Goal: Task Accomplishment & Management: Manage account settings

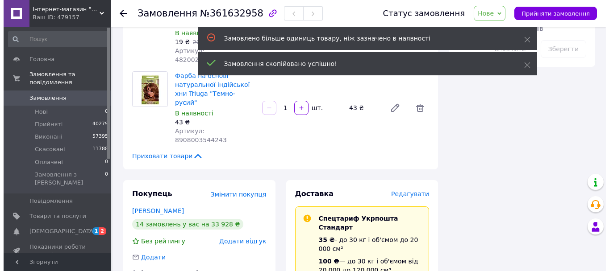
scroll to position [535, 0]
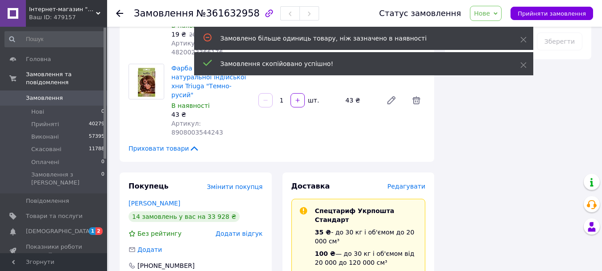
click at [405, 183] on span "Редагувати" at bounding box center [406, 186] width 38 height 7
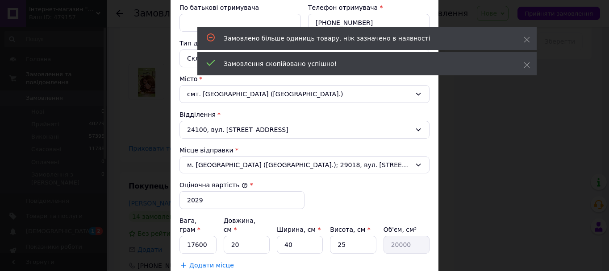
scroll to position [223, 0]
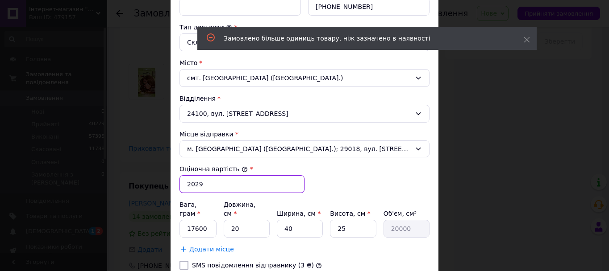
drag, startPoint x: 196, startPoint y: 183, endPoint x: 184, endPoint y: 184, distance: 12.1
click at [184, 184] on input "2029" at bounding box center [241, 184] width 125 height 18
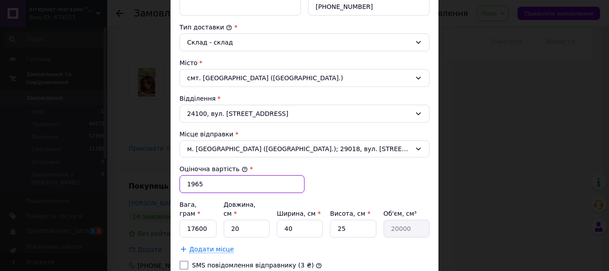
type input "1965"
drag, startPoint x: 208, startPoint y: 223, endPoint x: 187, endPoint y: 221, distance: 21.5
click at [187, 221] on input "17600" at bounding box center [197, 229] width 37 height 18
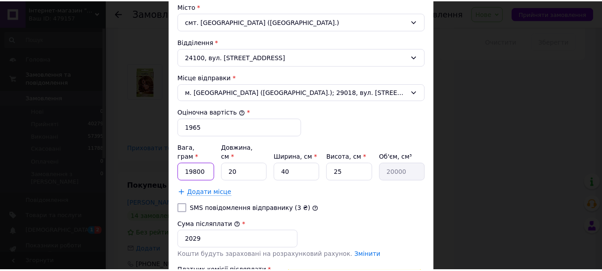
scroll to position [357, 0]
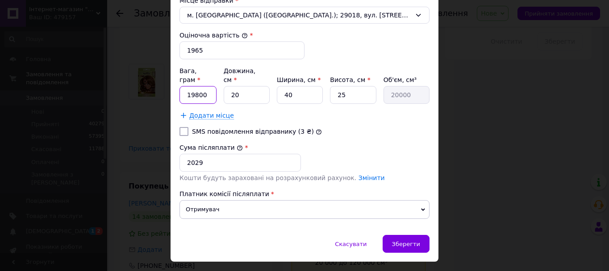
type input "19800"
drag, startPoint x: 201, startPoint y: 155, endPoint x: 180, endPoint y: 154, distance: 21.0
click at [180, 154] on input "2029" at bounding box center [239, 163] width 121 height 18
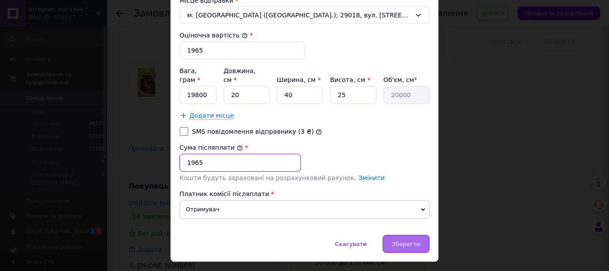
type input "1965"
click at [408, 241] on span "Зберегти" at bounding box center [406, 244] width 28 height 7
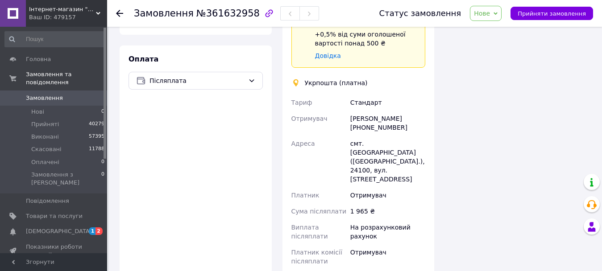
scroll to position [848, 0]
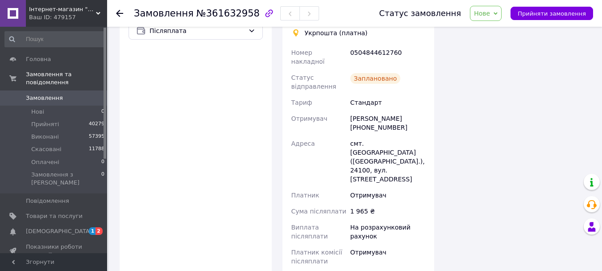
click at [502, 12] on span "Нове" at bounding box center [486, 13] width 32 height 15
click at [500, 41] on li "Виконано" at bounding box center [490, 44] width 41 height 13
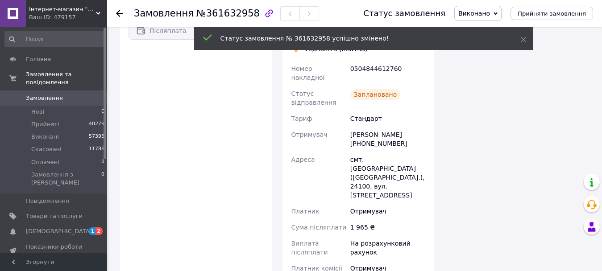
scroll to position [876, 0]
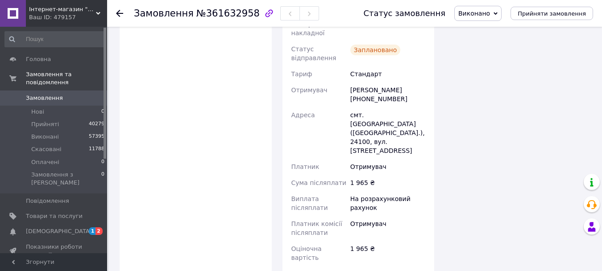
click at [120, 11] on icon at bounding box center [119, 13] width 7 height 7
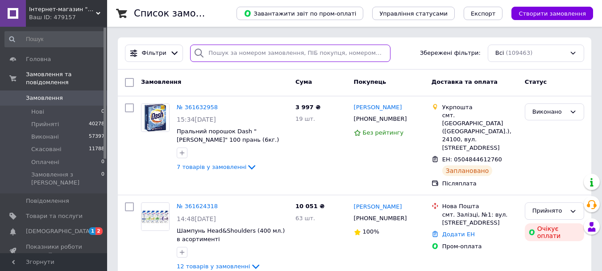
click at [212, 50] on input "search" at bounding box center [290, 53] width 200 height 17
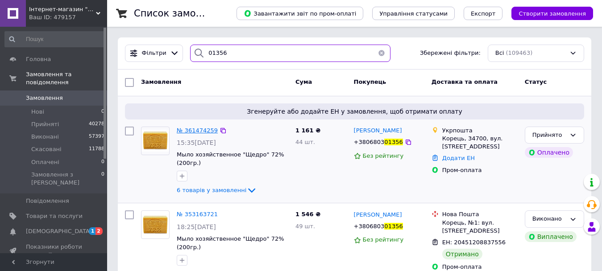
type input "01356"
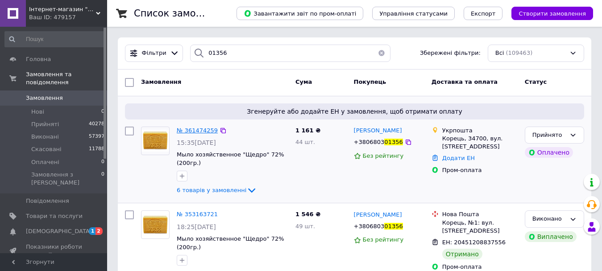
click at [189, 129] on span "№ 361474259" at bounding box center [197, 130] width 41 height 7
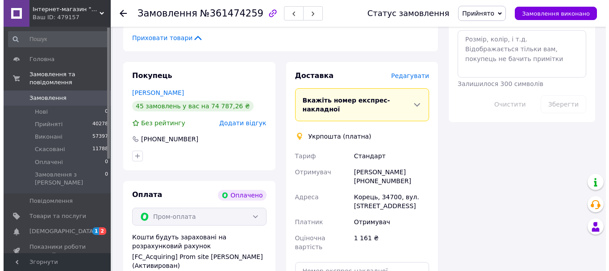
scroll to position [446, 0]
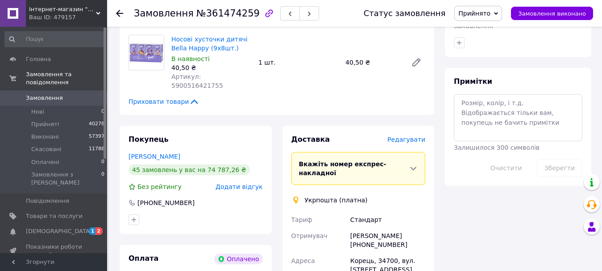
click at [409, 136] on span "Редагувати" at bounding box center [406, 139] width 38 height 7
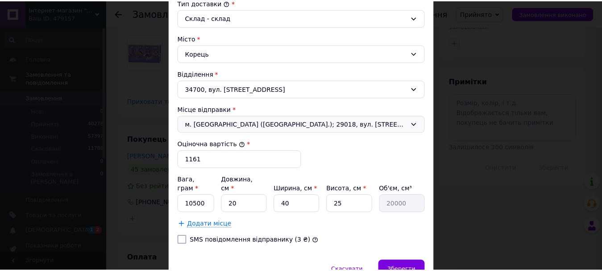
scroll to position [287, 0]
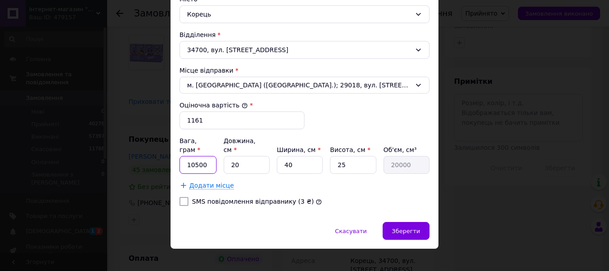
drag, startPoint x: 201, startPoint y: 157, endPoint x: 180, endPoint y: 158, distance: 21.0
click at [180, 158] on input "10500" at bounding box center [197, 165] width 37 height 18
type input "8900"
drag, startPoint x: 289, startPoint y: 159, endPoint x: 282, endPoint y: 159, distance: 7.1
click at [282, 159] on input "40" at bounding box center [300, 165] width 46 height 18
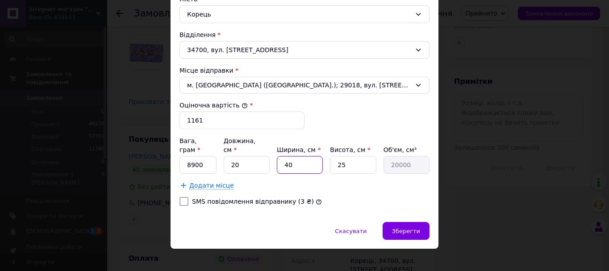
type input "3"
type input "1500"
type input "34"
type input "17000"
type input "34"
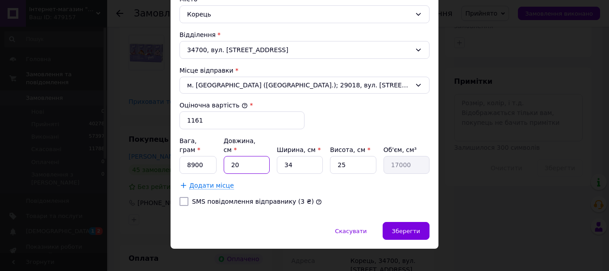
drag, startPoint x: 241, startPoint y: 155, endPoint x: 226, endPoint y: 158, distance: 15.1
click at [226, 158] on input "20" at bounding box center [247, 165] width 46 height 18
type input "3"
type input "2550"
type input "34"
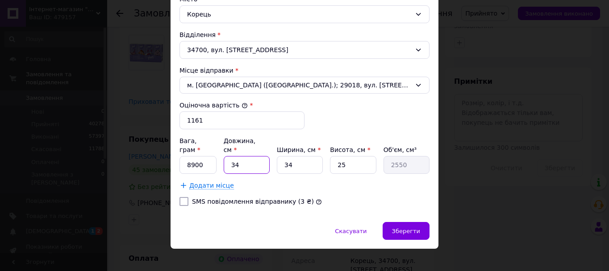
type input "28900"
click at [224, 158] on input "34" at bounding box center [247, 165] width 46 height 18
type input "2"
type input "1700"
type input "21"
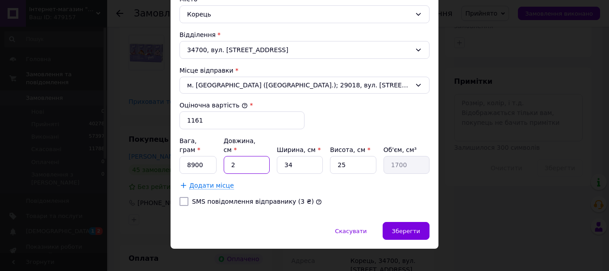
type input "17850"
type input "2"
type input "1700"
type input "22"
type input "18700"
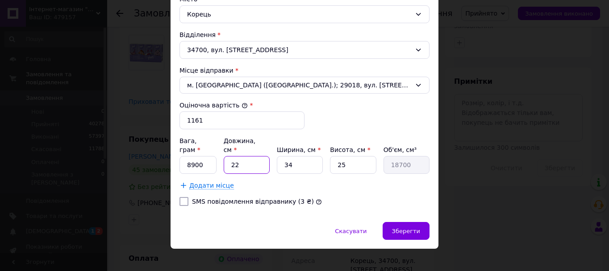
type input "2"
type input "1700"
type input "24"
type input "20400"
type input "2"
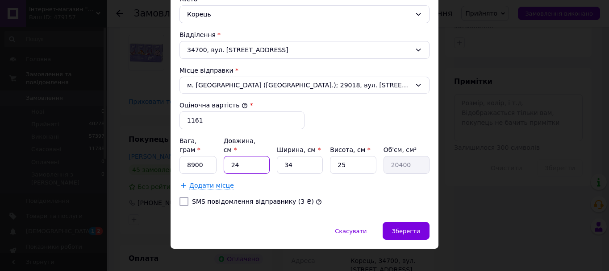
type input "1700"
type input "23"
type input "19550"
type input "23"
click at [402, 228] on span "Зберегти" at bounding box center [406, 231] width 28 height 7
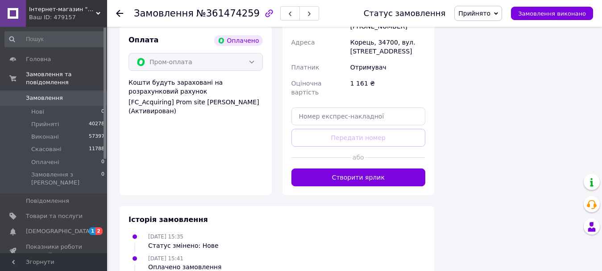
scroll to position [704, 0]
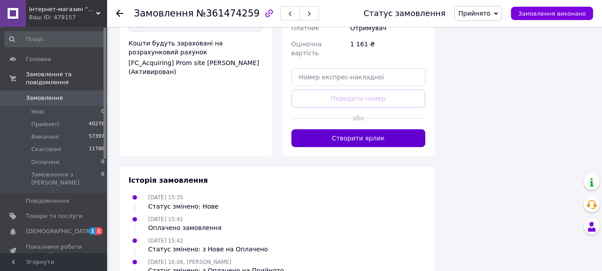
click at [371, 129] on button "Створити ярлик" at bounding box center [358, 138] width 134 height 18
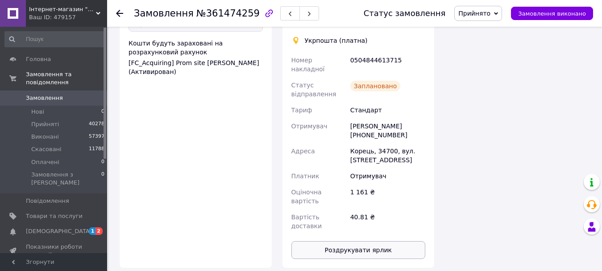
click at [372, 241] on button "Роздрукувати ярлик" at bounding box center [358, 250] width 134 height 18
click at [535, 11] on span "Замовлення виконано" at bounding box center [552, 13] width 68 height 7
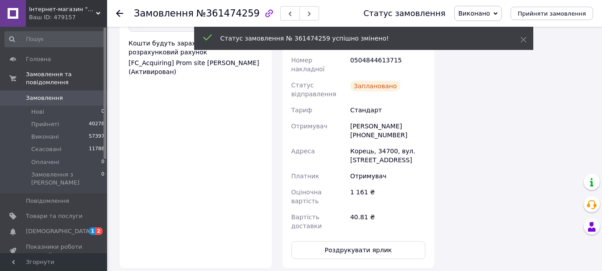
click at [118, 14] on use at bounding box center [119, 13] width 7 height 7
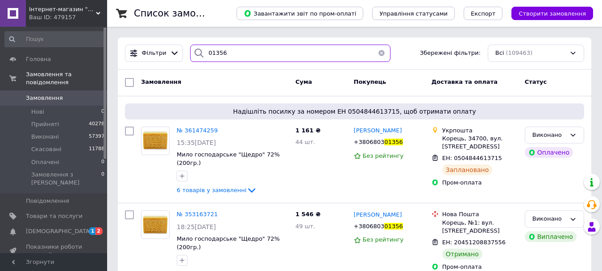
drag, startPoint x: 212, startPoint y: 57, endPoint x: 185, endPoint y: 55, distance: 27.3
click at [187, 55] on div "01356" at bounding box center [290, 53] width 207 height 17
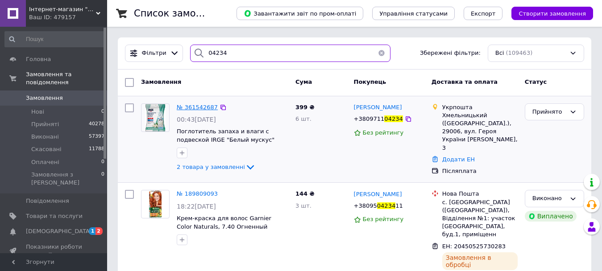
type input "04234"
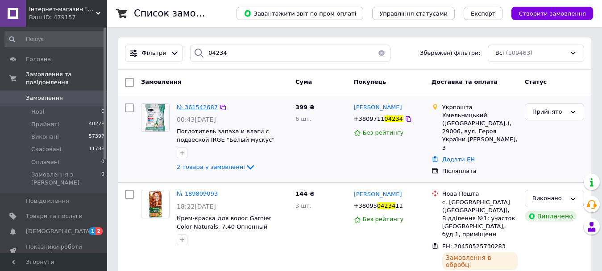
click at [202, 105] on span "№ 361542687" at bounding box center [197, 107] width 41 height 7
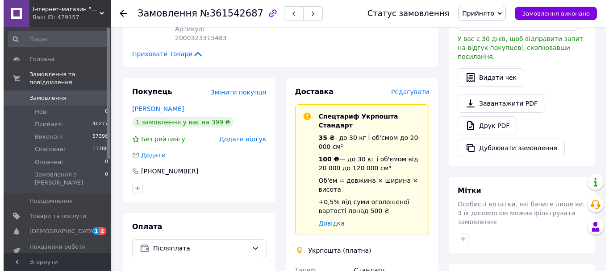
scroll to position [134, 0]
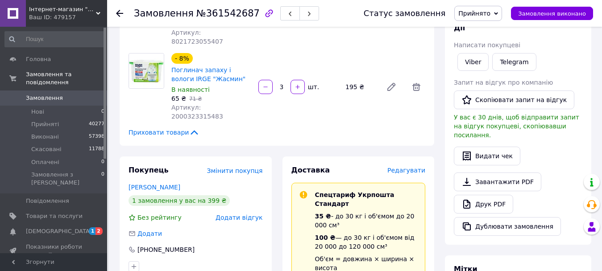
click at [413, 167] on span "Редагувати" at bounding box center [406, 170] width 38 height 7
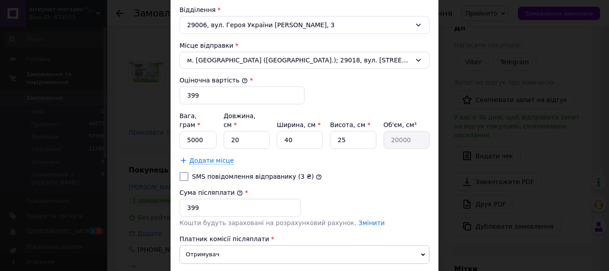
scroll to position [312, 0]
drag, startPoint x: 207, startPoint y: 134, endPoint x: 183, endPoint y: 135, distance: 23.2
click at [183, 135] on input "5000" at bounding box center [197, 140] width 37 height 18
type input "1500"
drag, startPoint x: 294, startPoint y: 131, endPoint x: 279, endPoint y: 133, distance: 14.4
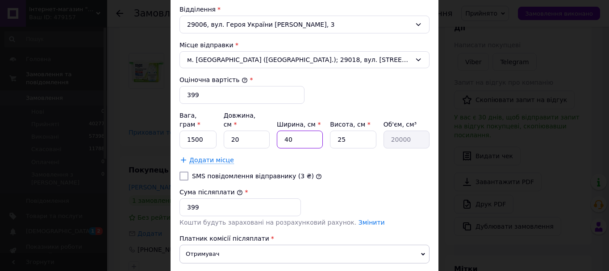
click at [279, 133] on input "40" at bounding box center [300, 140] width 46 height 18
type input "1"
type input "500"
type input "17"
type input "8500"
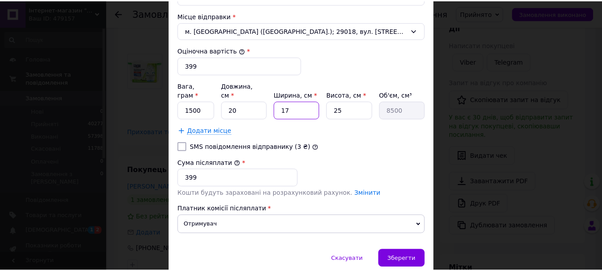
scroll to position [357, 0]
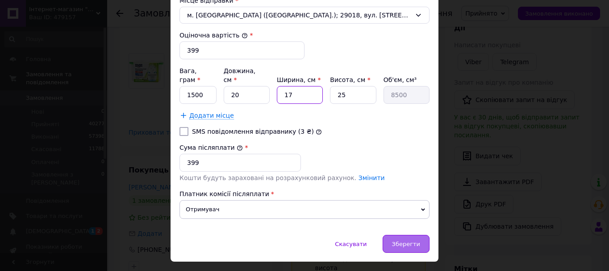
type input "17"
click at [397, 241] on span "Зберегти" at bounding box center [406, 244] width 28 height 7
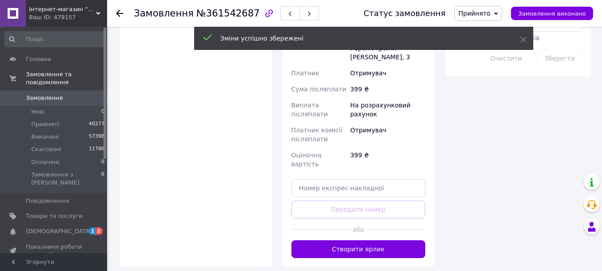
scroll to position [580, 0]
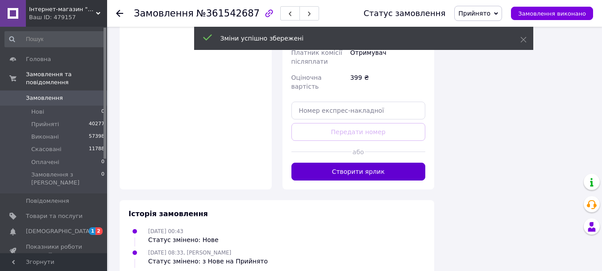
click at [360, 163] on button "Створити ярлик" at bounding box center [358, 172] width 134 height 18
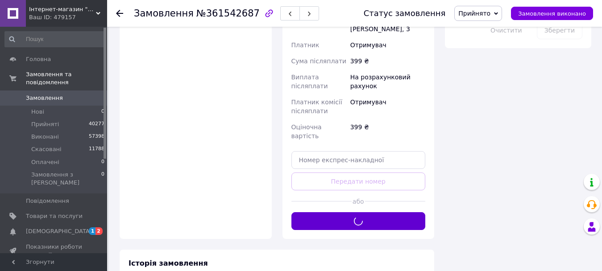
scroll to position [491, 0]
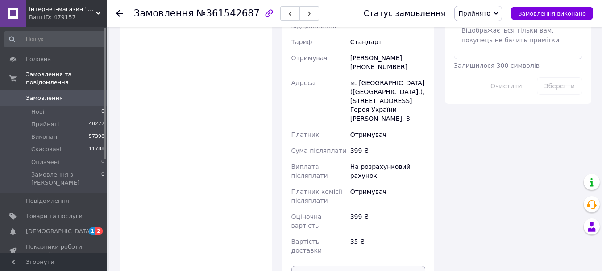
click at [360, 266] on button "Роздрукувати ярлик" at bounding box center [358, 275] width 134 height 18
click at [532, 11] on span "Замовлення виконано" at bounding box center [552, 13] width 68 height 7
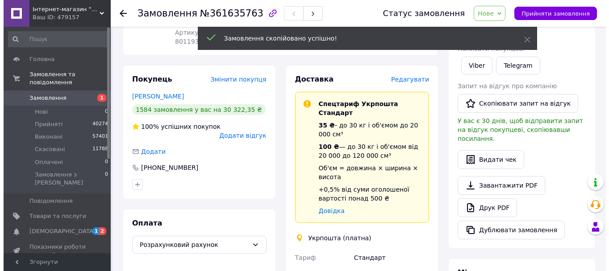
scroll to position [82, 0]
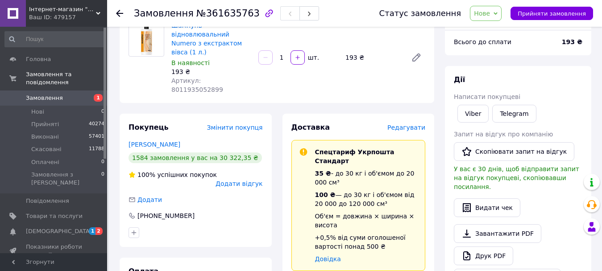
click at [412, 124] on span "Редагувати" at bounding box center [406, 127] width 38 height 7
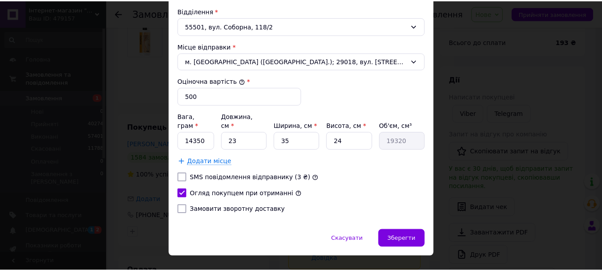
scroll to position [312, 0]
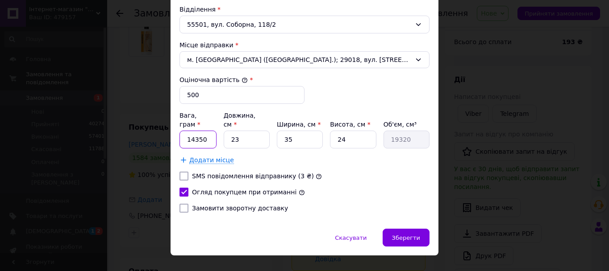
drag, startPoint x: 206, startPoint y: 133, endPoint x: 174, endPoint y: 128, distance: 32.1
type input "15000"
click at [403, 235] on span "Зберегти" at bounding box center [406, 238] width 28 height 7
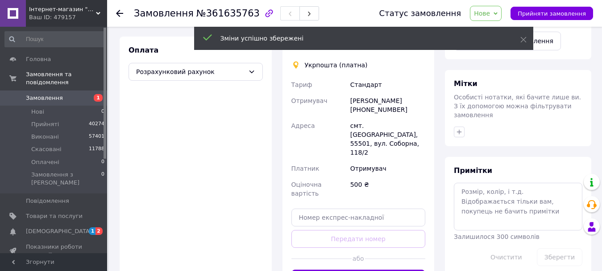
scroll to position [371, 0]
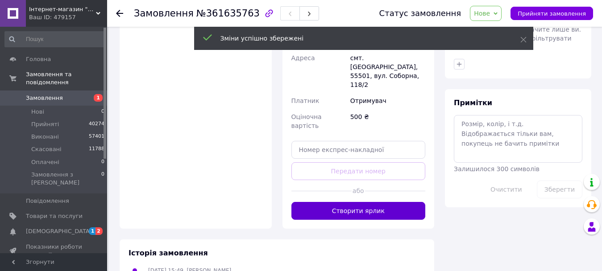
click at [390, 202] on button "Створити ярлик" at bounding box center [358, 211] width 134 height 18
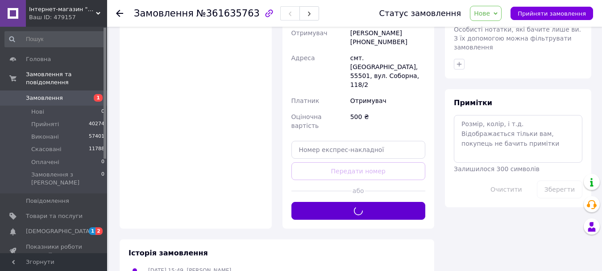
scroll to position [367, 0]
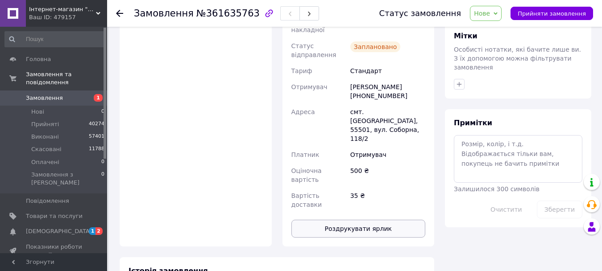
click at [381, 220] on button "Роздрукувати ярлик" at bounding box center [358, 229] width 134 height 18
click at [498, 15] on icon at bounding box center [495, 14] width 4 height 4
click at [503, 43] on li "Виконано" at bounding box center [490, 44] width 41 height 13
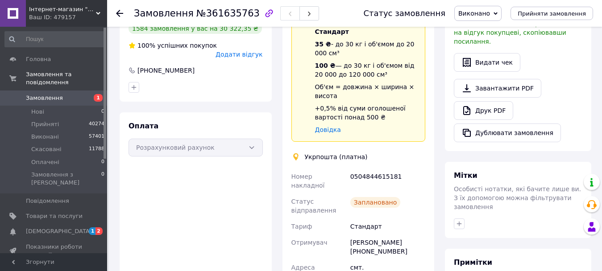
scroll to position [173, 0]
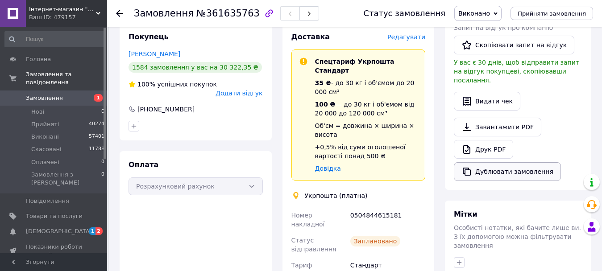
click at [514, 163] on button "Дублювати замовлення" at bounding box center [507, 171] width 107 height 19
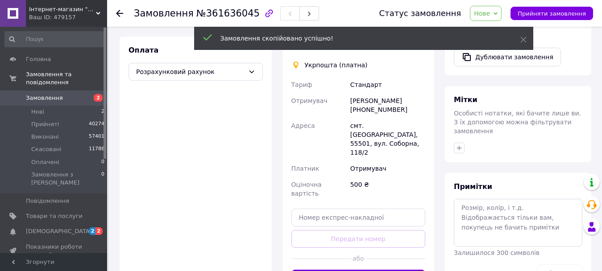
scroll to position [312, 0]
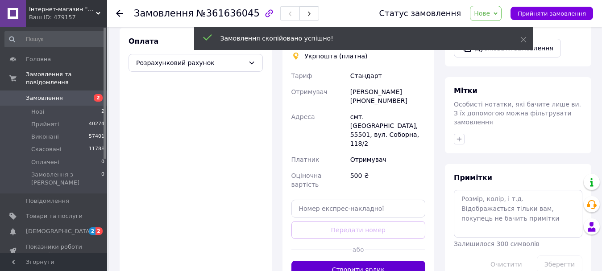
click at [390, 261] on button "Створити ярлик" at bounding box center [358, 270] width 134 height 18
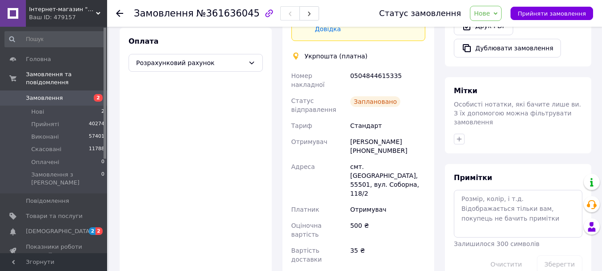
click at [498, 15] on icon at bounding box center [495, 14] width 4 height 4
click at [498, 45] on li "Виконано" at bounding box center [490, 44] width 41 height 13
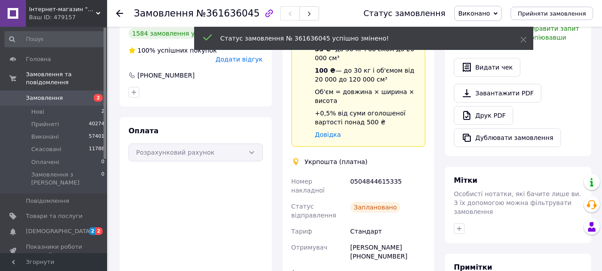
scroll to position [162, 0]
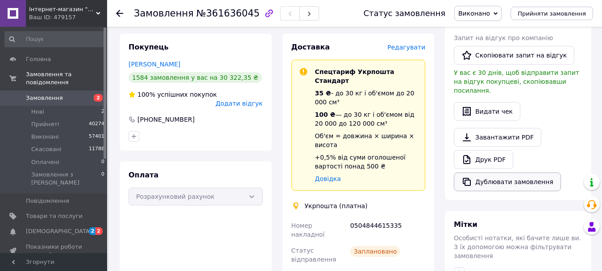
click at [535, 173] on button "Дублювати замовлення" at bounding box center [507, 182] width 107 height 19
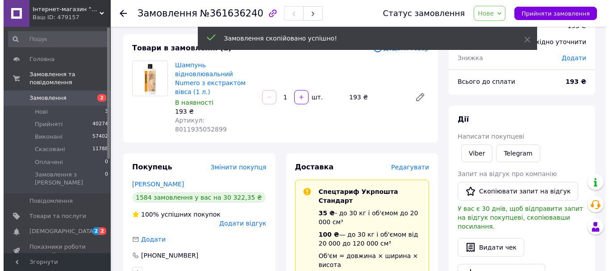
scroll to position [89, 0]
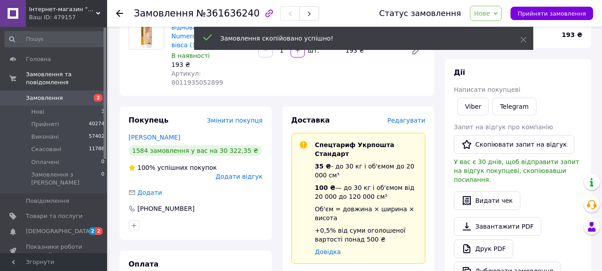
click at [416, 117] on span "Редагувати" at bounding box center [406, 120] width 38 height 7
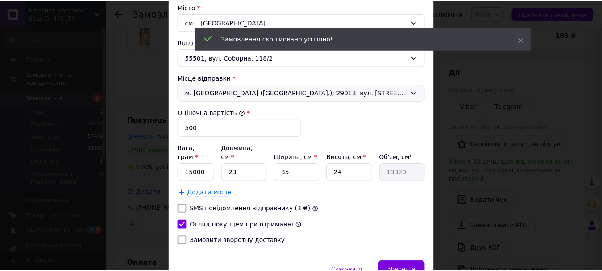
scroll to position [319, 0]
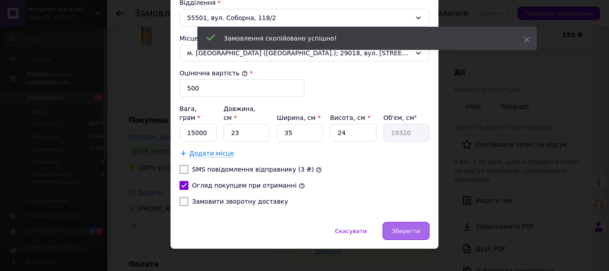
click at [412, 228] on span "Зберегти" at bounding box center [406, 231] width 28 height 7
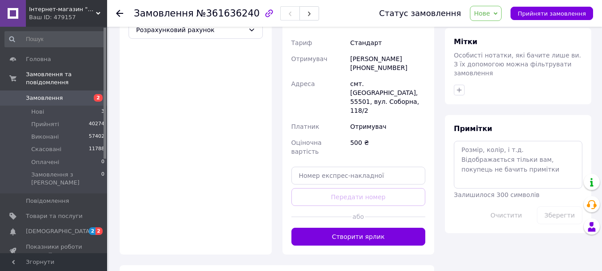
scroll to position [350, 0]
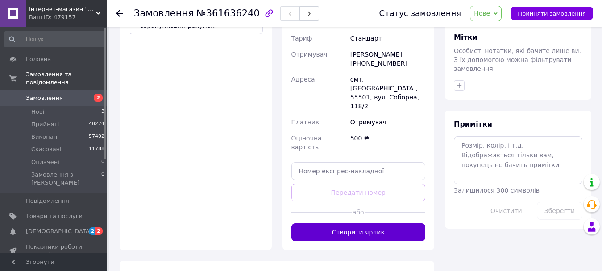
click at [366, 224] on button "Створити ярлик" at bounding box center [358, 233] width 134 height 18
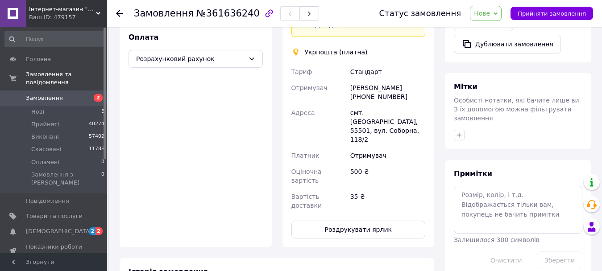
scroll to position [346, 0]
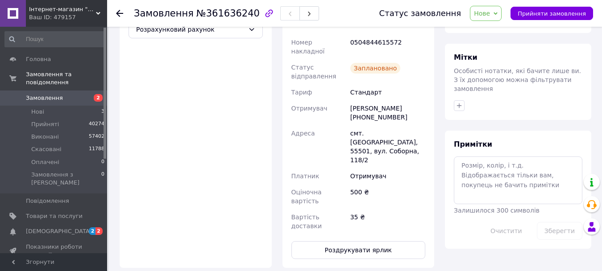
click at [366, 241] on button "Роздрукувати ярлик" at bounding box center [358, 250] width 134 height 18
click at [502, 10] on span "Нове" at bounding box center [486, 13] width 32 height 15
click at [503, 42] on li "Виконано" at bounding box center [490, 44] width 41 height 13
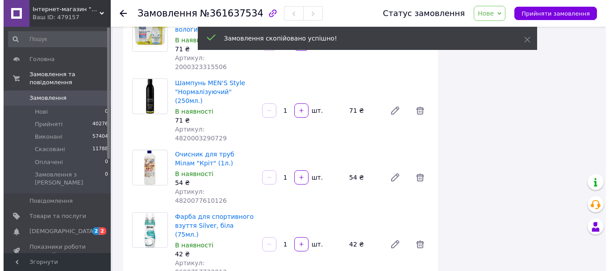
scroll to position [2142, 0]
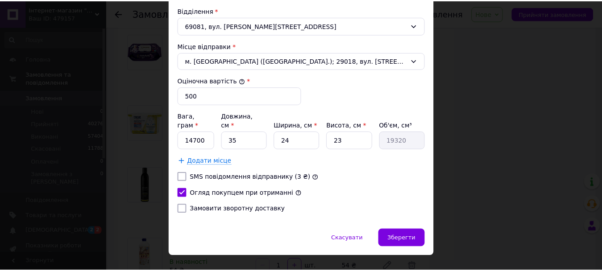
scroll to position [312, 0]
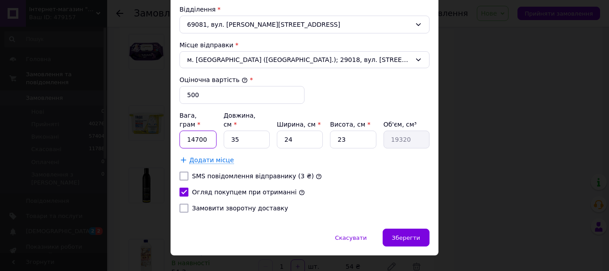
click at [213, 131] on input "14700" at bounding box center [197, 140] width 37 height 18
type input "12200"
type input "6"
type input "3312"
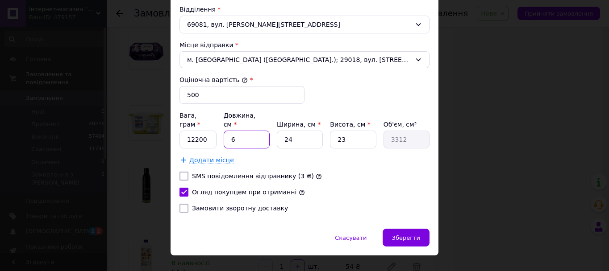
type input "60"
type input "33120"
type input "60"
type input "2"
type input "2760"
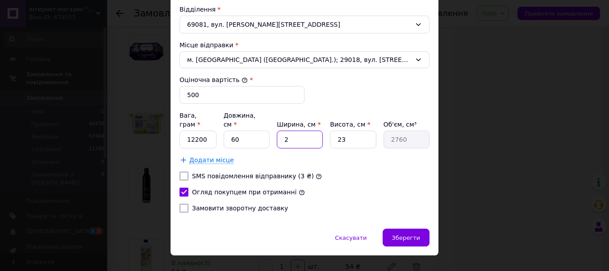
type input "24"
type input "33120"
type input "1"
type input "1440"
type input "10"
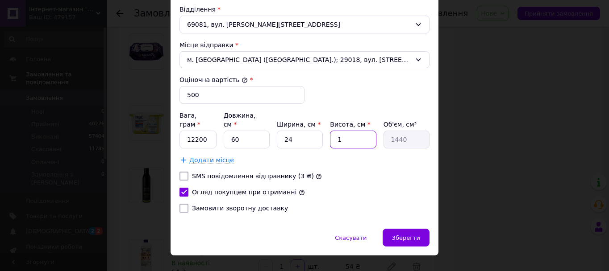
type input "14400"
type input "1"
type input "1440"
type input "1"
type input "1440"
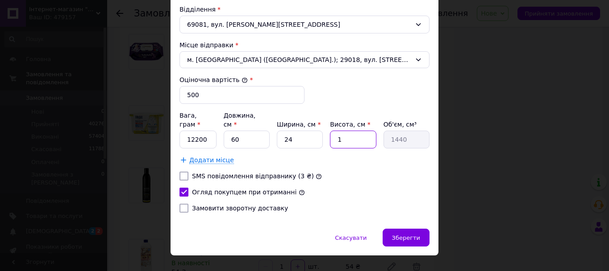
type input "18"
type input "25920"
type input "1"
type input "1440"
type input "15"
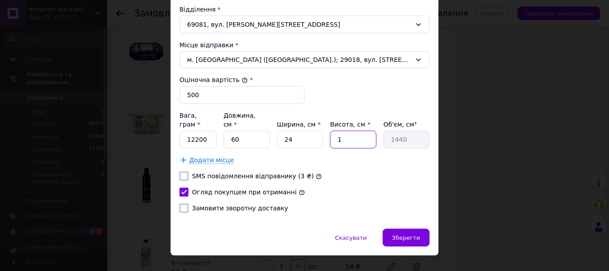
type input "21600"
type input "1"
type input "1440"
type input "14"
type input "20160"
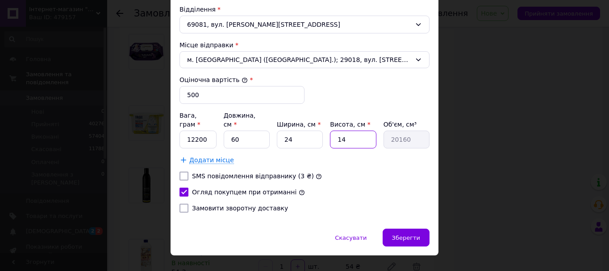
type input "1"
type input "1440"
type input "13"
type input "18720"
type input "13"
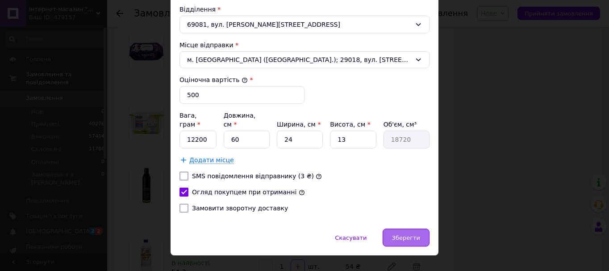
click at [410, 229] on div "Зберегти" at bounding box center [405, 238] width 47 height 18
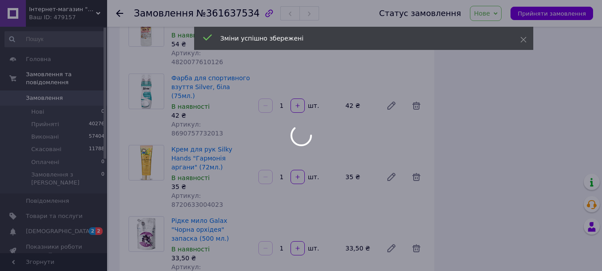
scroll to position [2409, 0]
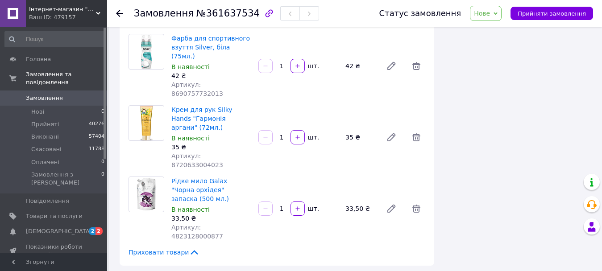
click at [531, 18] on button "Прийняти замовлення" at bounding box center [551, 13] width 83 height 13
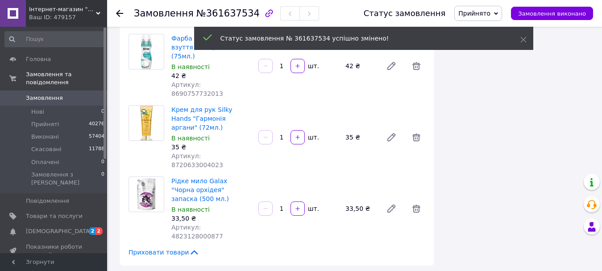
click at [567, 17] on span "Замовлення виконано" at bounding box center [552, 13] width 68 height 7
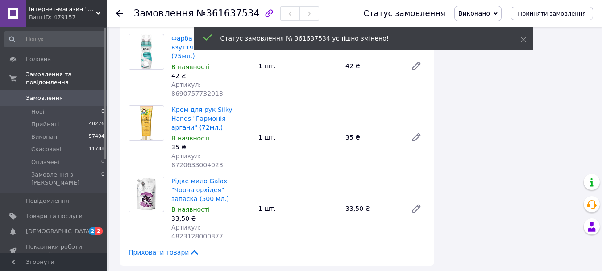
scroll to position [2393, 0]
